Goal: Entertainment & Leisure: Consume media (video, audio)

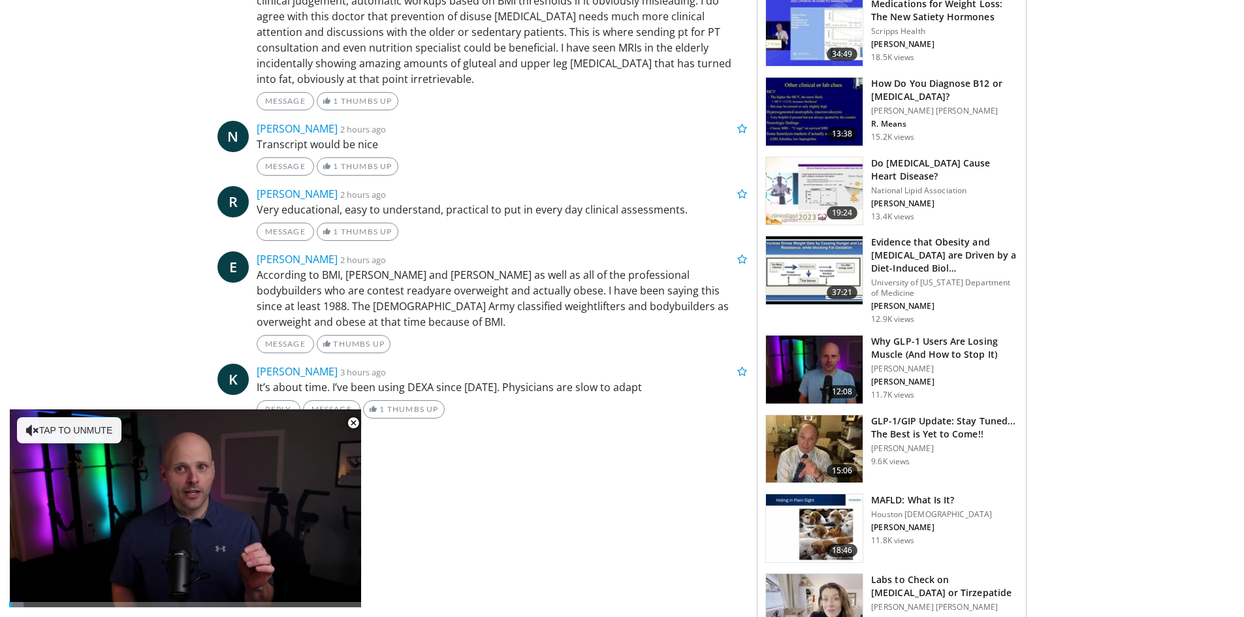
scroll to position [784, 0]
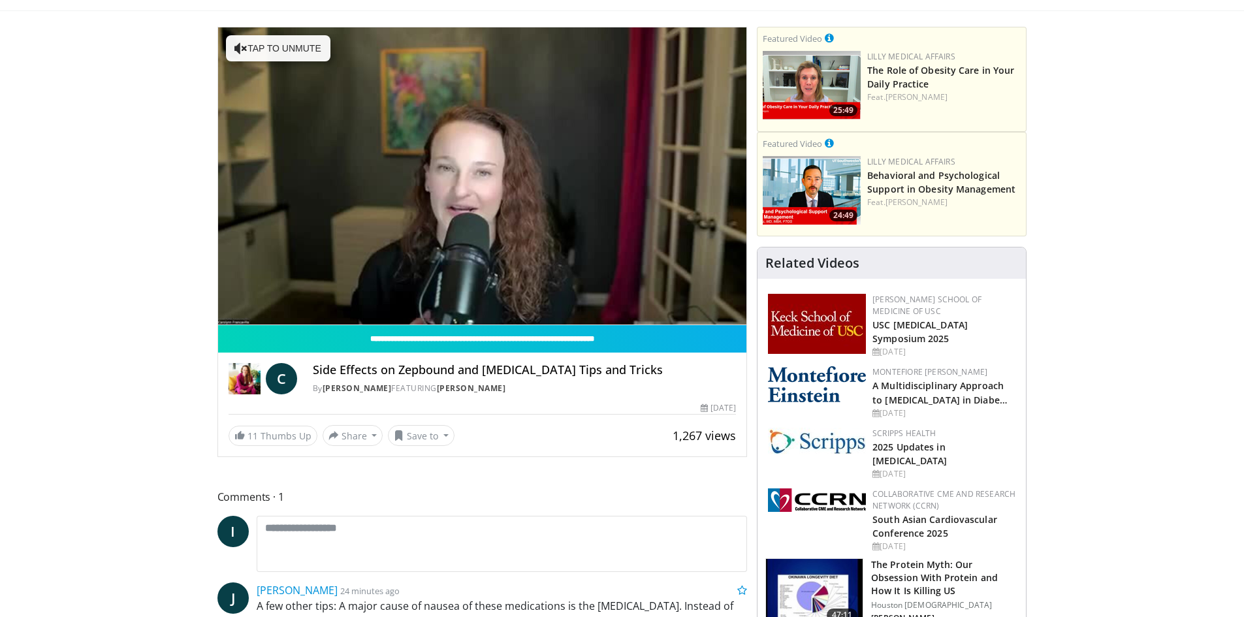
scroll to position [65, 0]
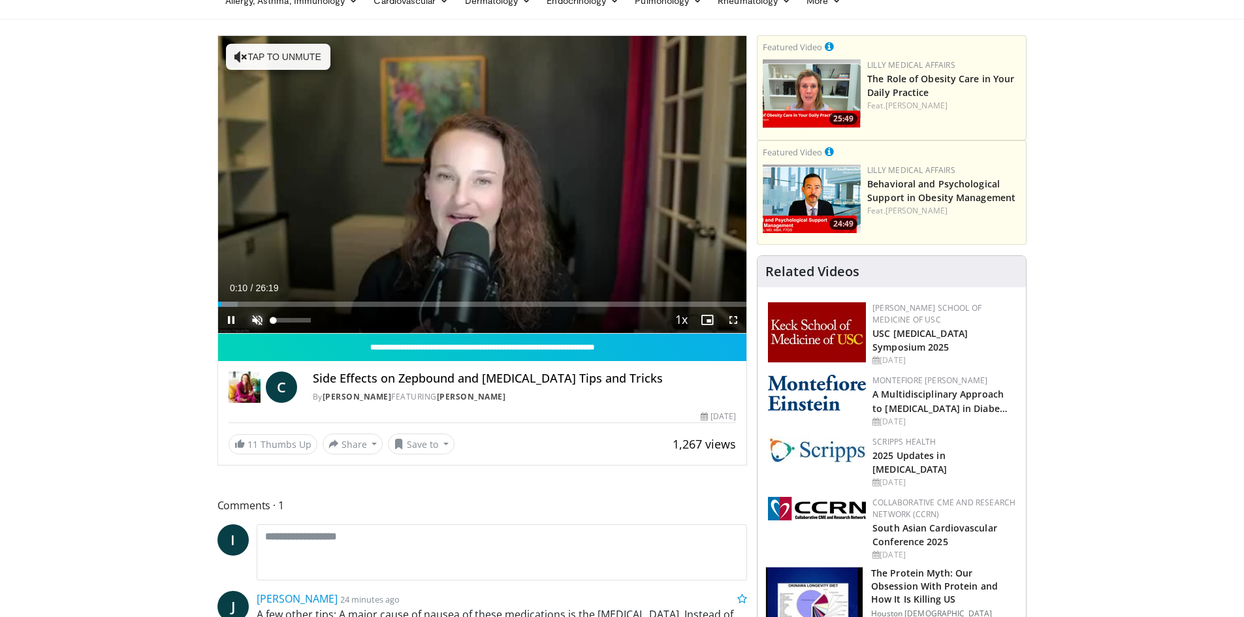
click at [256, 317] on span "Video Player" at bounding box center [257, 320] width 26 height 26
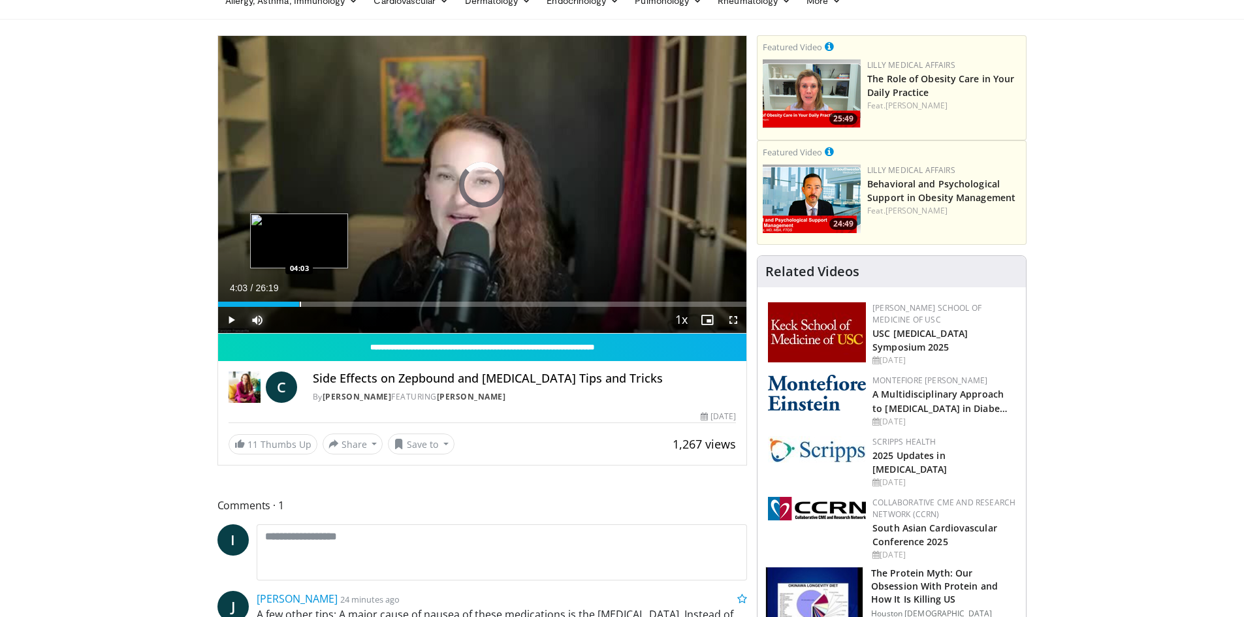
click at [300, 302] on div "Progress Bar" at bounding box center [300, 304] width 1 height 5
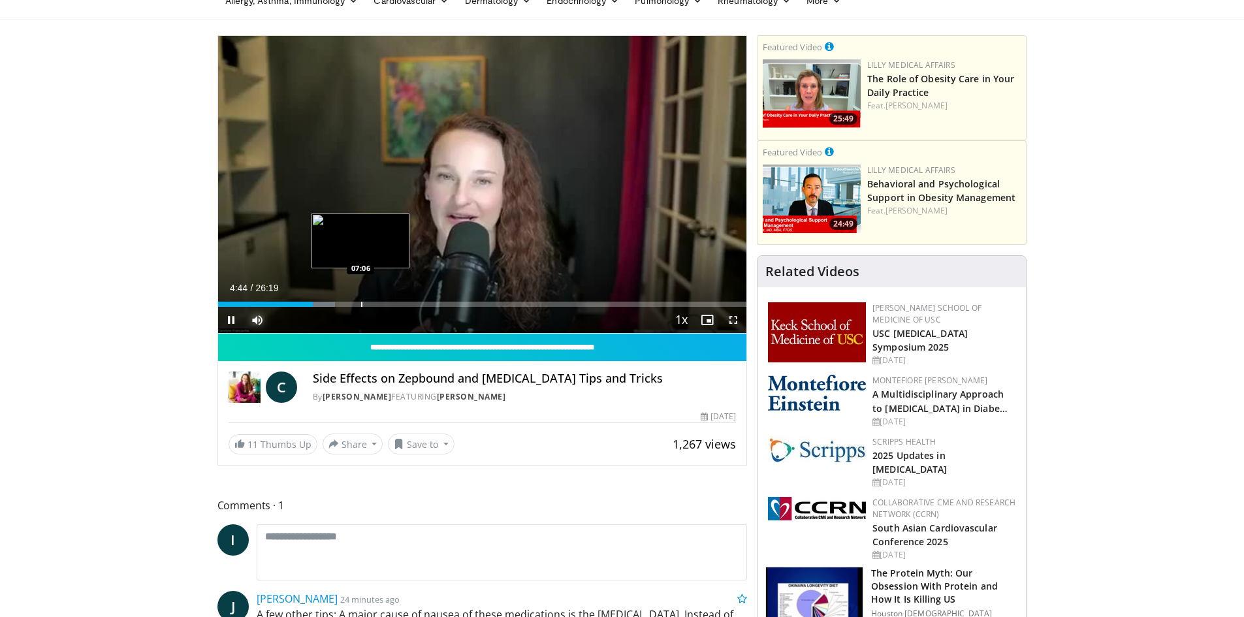
click at [361, 304] on div "Progress Bar" at bounding box center [361, 304] width 1 height 5
click at [395, 304] on div "Progress Bar" at bounding box center [395, 304] width 1 height 5
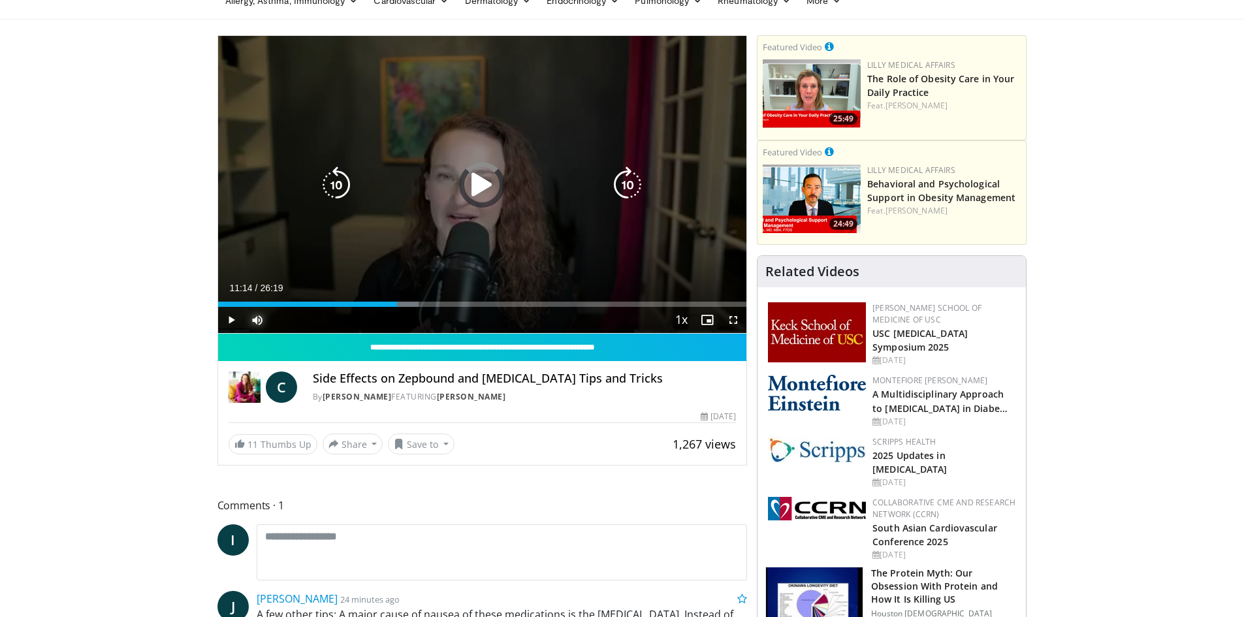
click at [443, 302] on div "Loaded : 37.93% 11:14 10:58" at bounding box center [482, 304] width 529 height 5
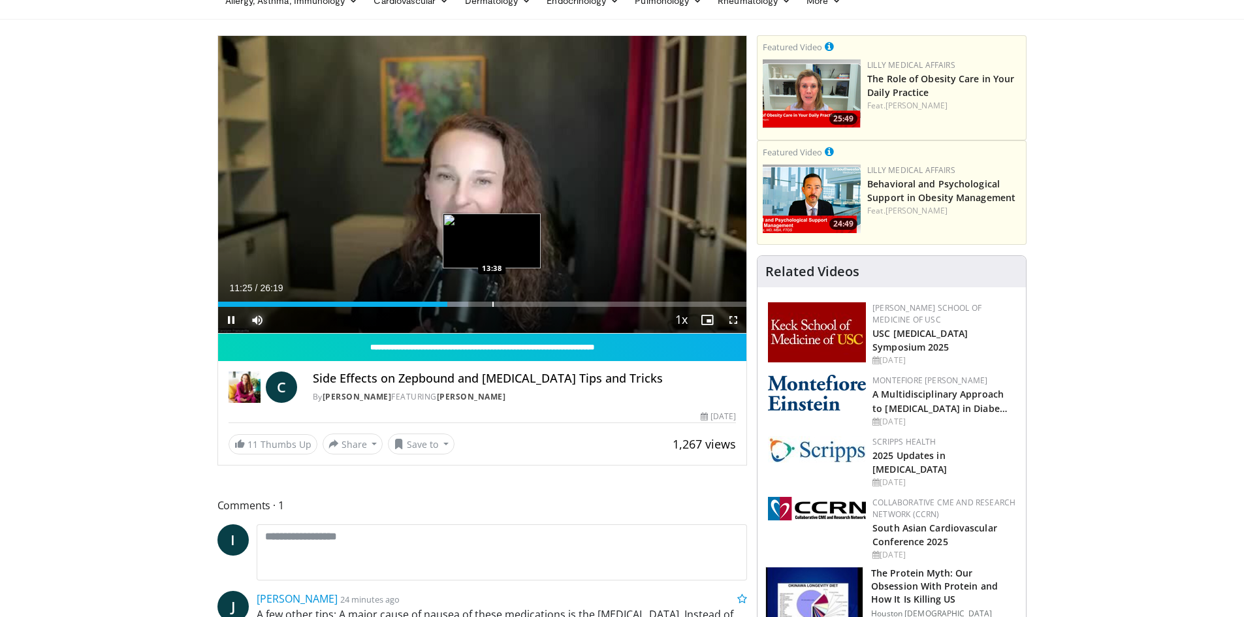
click at [492, 301] on div "Loaded : 47.42% 11:25 13:38" at bounding box center [482, 300] width 529 height 12
click at [539, 303] on div "Progress Bar" at bounding box center [539, 304] width 1 height 5
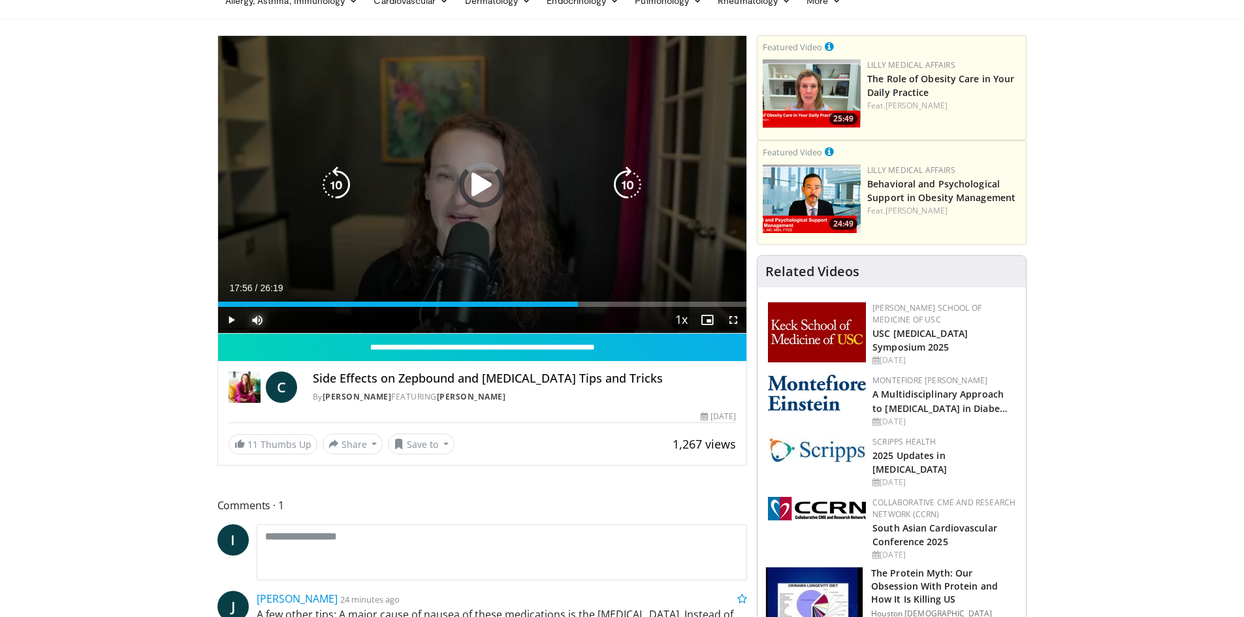
click at [0, 0] on div "Progress Bar" at bounding box center [0, 0] width 0 height 0
click at [632, 304] on div "Loaded : 72.71% 18:02 20:30" at bounding box center [482, 304] width 529 height 5
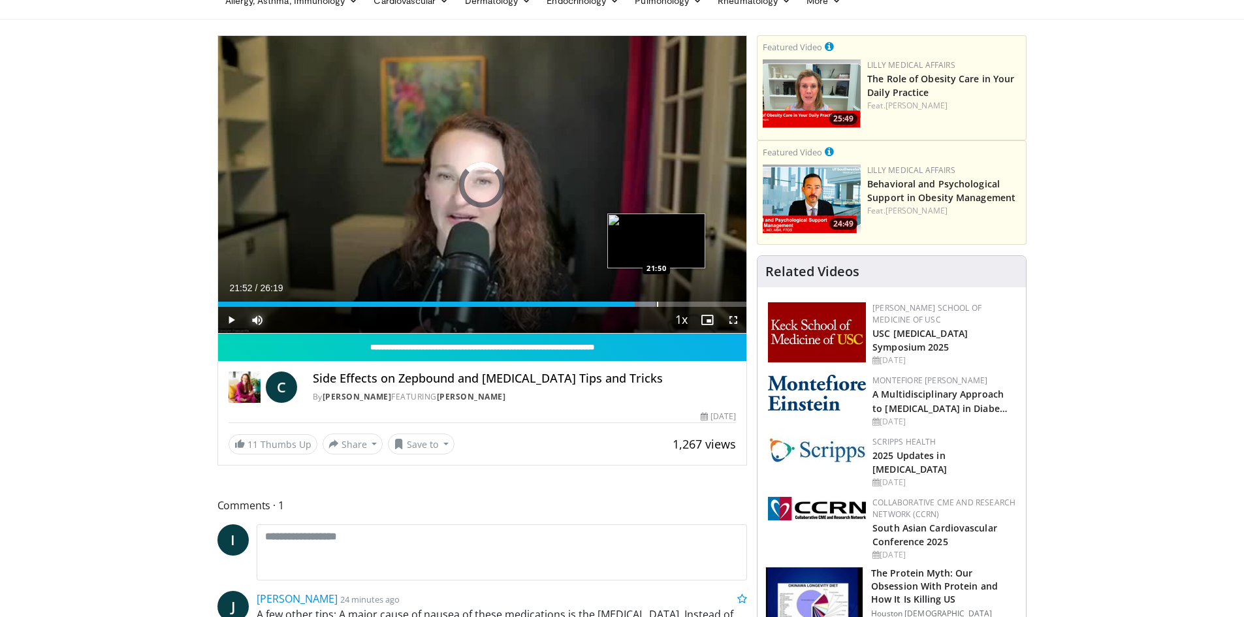
click at [657, 302] on div "Progress Bar" at bounding box center [657, 304] width 1 height 5
click at [698, 304] on div "Progress Bar" at bounding box center [698, 304] width 1 height 5
